Goal: Information Seeking & Learning: Compare options

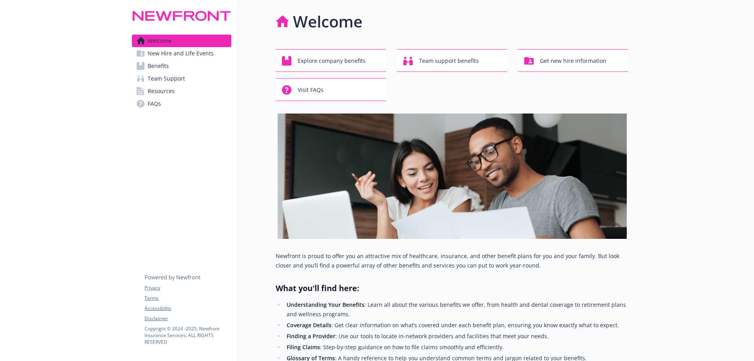
click at [142, 64] on icon at bounding box center [141, 66] width 8 height 8
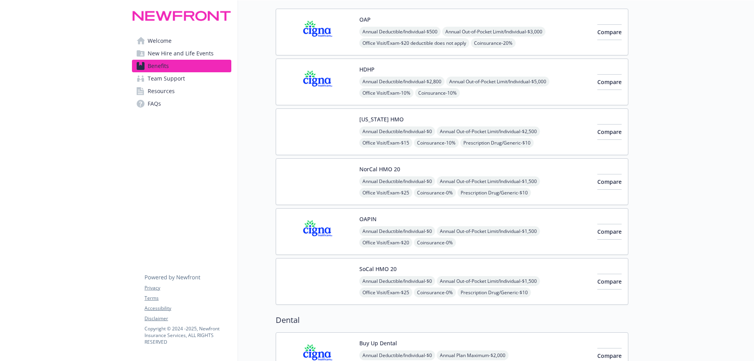
scroll to position [39, 0]
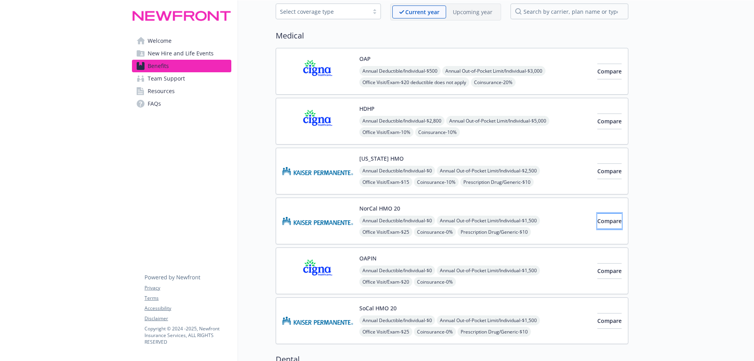
click at [609, 222] on button "Compare" at bounding box center [609, 221] width 24 height 16
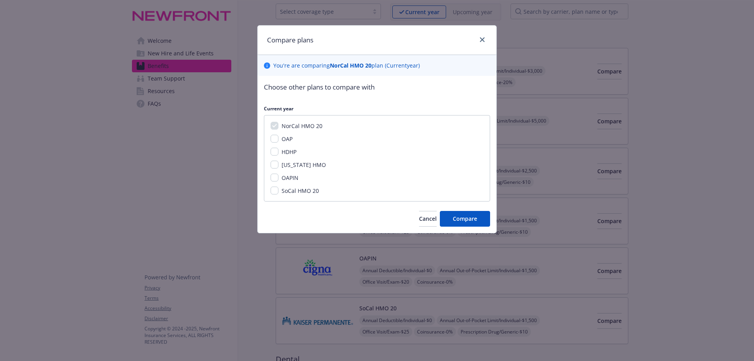
click at [287, 151] on span "HDHP" at bounding box center [289, 151] width 15 height 7
click at [278, 151] on input "HDHP" at bounding box center [275, 152] width 8 height 8
checkbox input "true"
click at [463, 224] on button "Compare" at bounding box center [465, 219] width 50 height 16
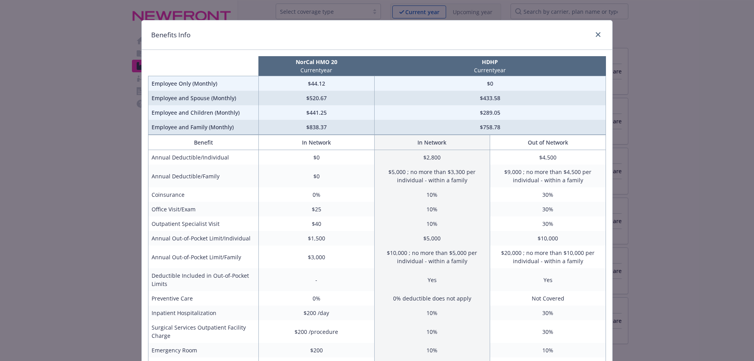
scroll to position [0, 0]
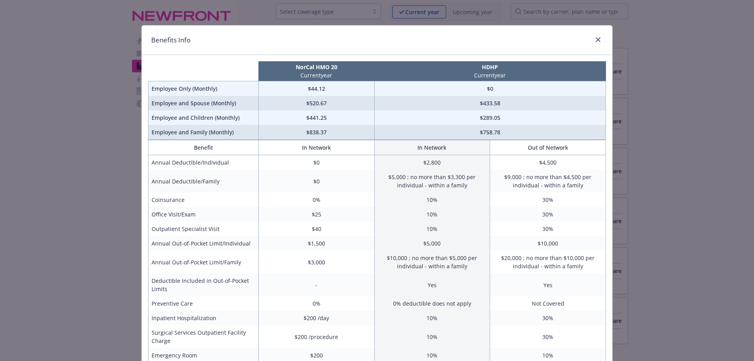
click at [590, 43] on div "compare plan details" at bounding box center [596, 40] width 13 height 10
click at [596, 40] on icon "close" at bounding box center [598, 39] width 5 height 5
